Goal: Task Accomplishment & Management: Manage account settings

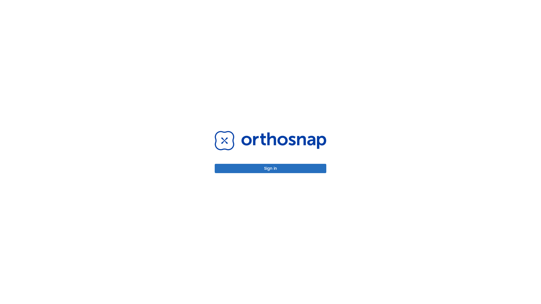
click at [270, 168] on button "Sign in" at bounding box center [270, 168] width 111 height 9
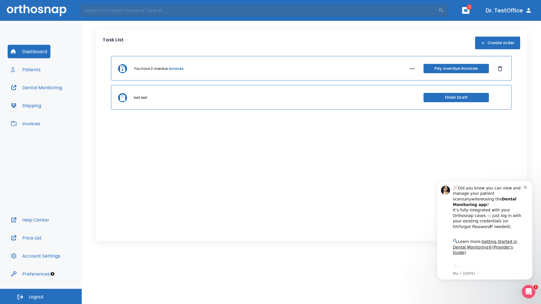
click at [41, 296] on span "Logout" at bounding box center [36, 297] width 15 height 6
